Goal: Information Seeking & Learning: Learn about a topic

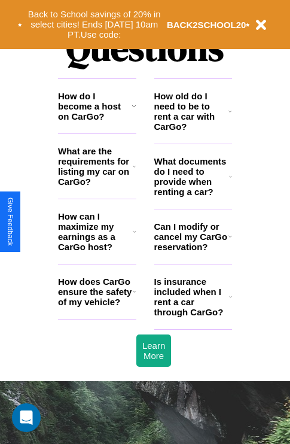
scroll to position [1451, 0]
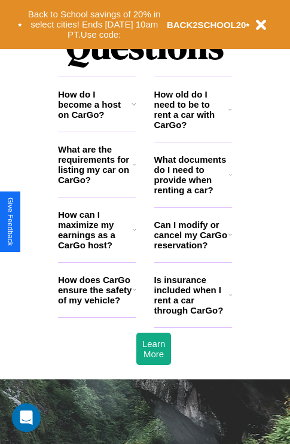
click at [97, 184] on h3 "What are the requirements for listing my car on CarGo?" at bounding box center [95, 164] width 75 height 41
click at [97, 305] on h3 "How does CarGo ensure the safety of my vehicle?" at bounding box center [95, 290] width 75 height 31
click at [193, 194] on h3 "What documents do I need to provide when renting a car?" at bounding box center [192, 175] width 75 height 41
click at [231, 180] on icon at bounding box center [230, 175] width 3 height 10
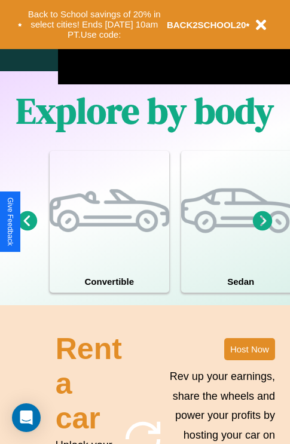
scroll to position [770, 0]
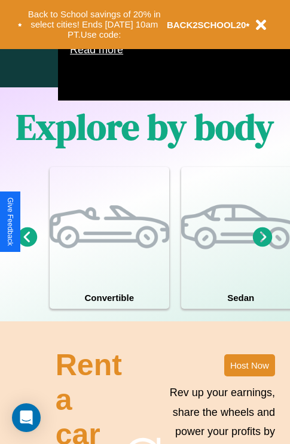
click at [263, 247] on icon at bounding box center [263, 237] width 20 height 20
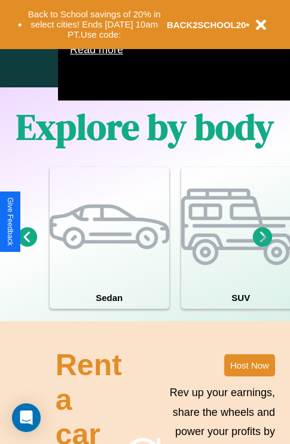
click at [27, 247] on icon at bounding box center [28, 237] width 20 height 20
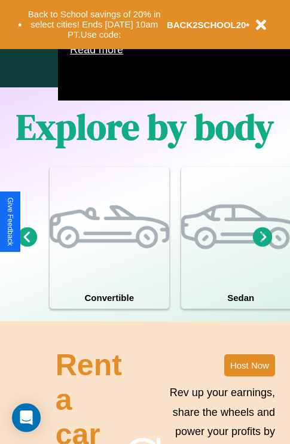
click at [263, 247] on icon at bounding box center [263, 237] width 20 height 20
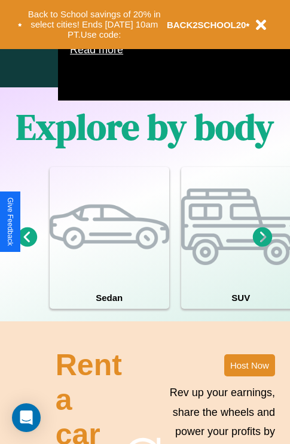
click at [263, 247] on icon at bounding box center [263, 237] width 20 height 20
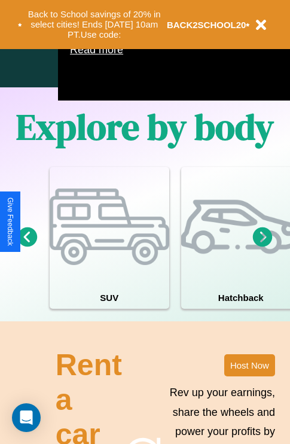
click at [27, 247] on icon at bounding box center [28, 237] width 20 height 20
